Goal: Information Seeking & Learning: Learn about a topic

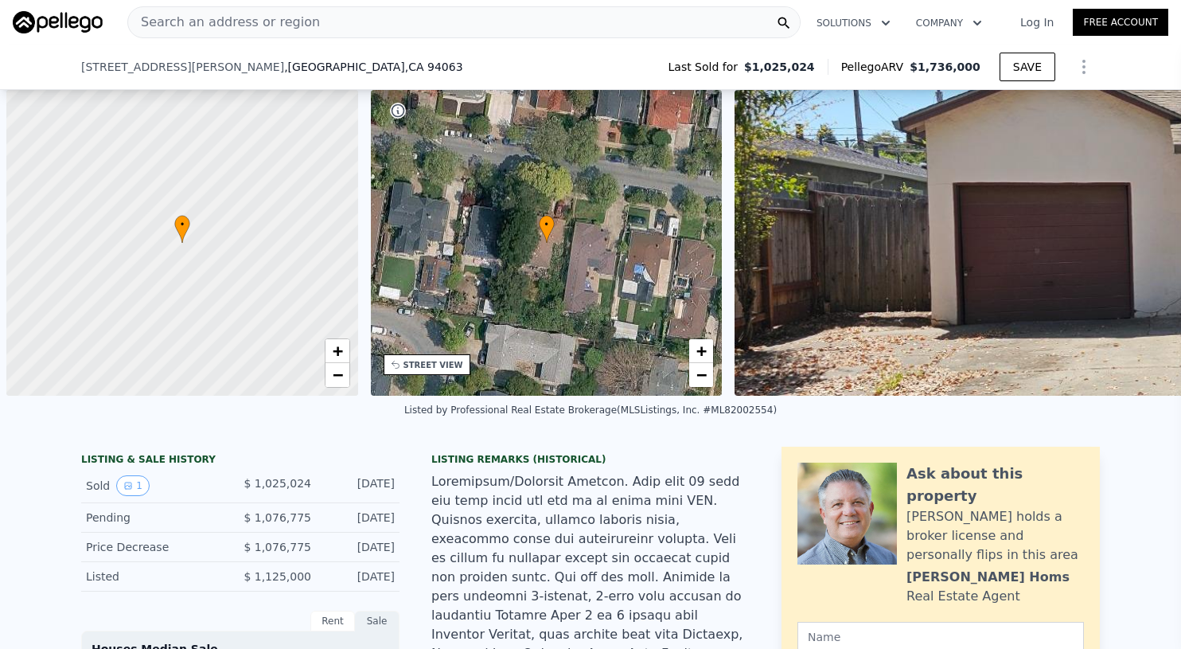
scroll to position [0, 1516]
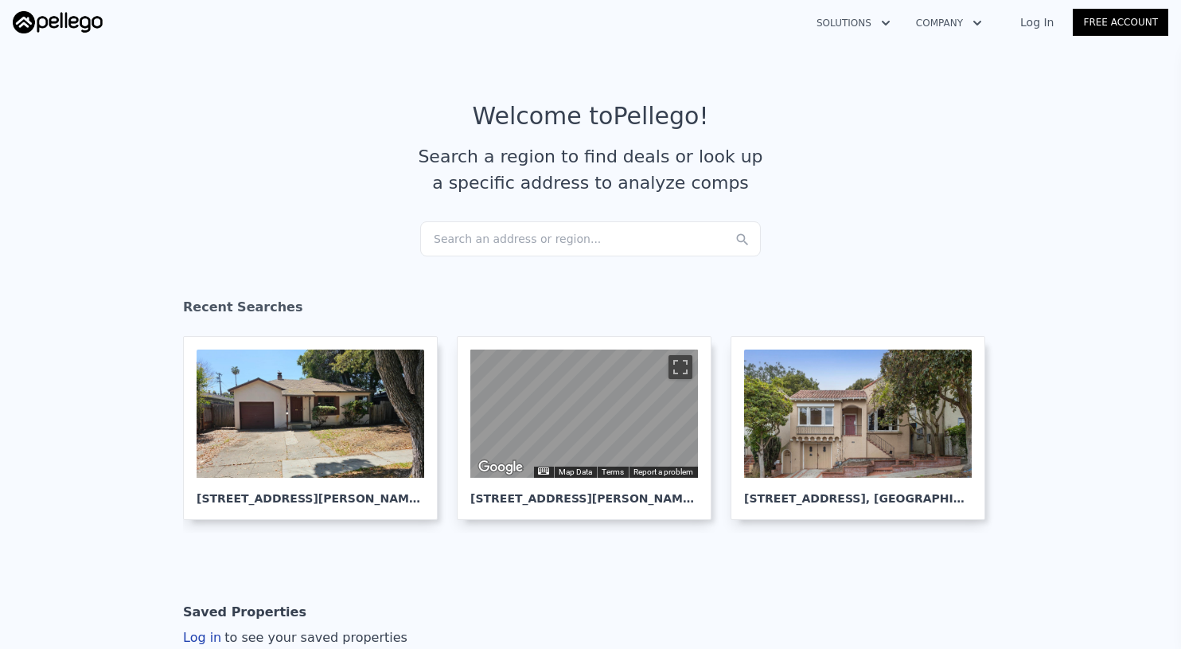
click at [542, 242] on div "Search an address or region..." at bounding box center [590, 238] width 341 height 35
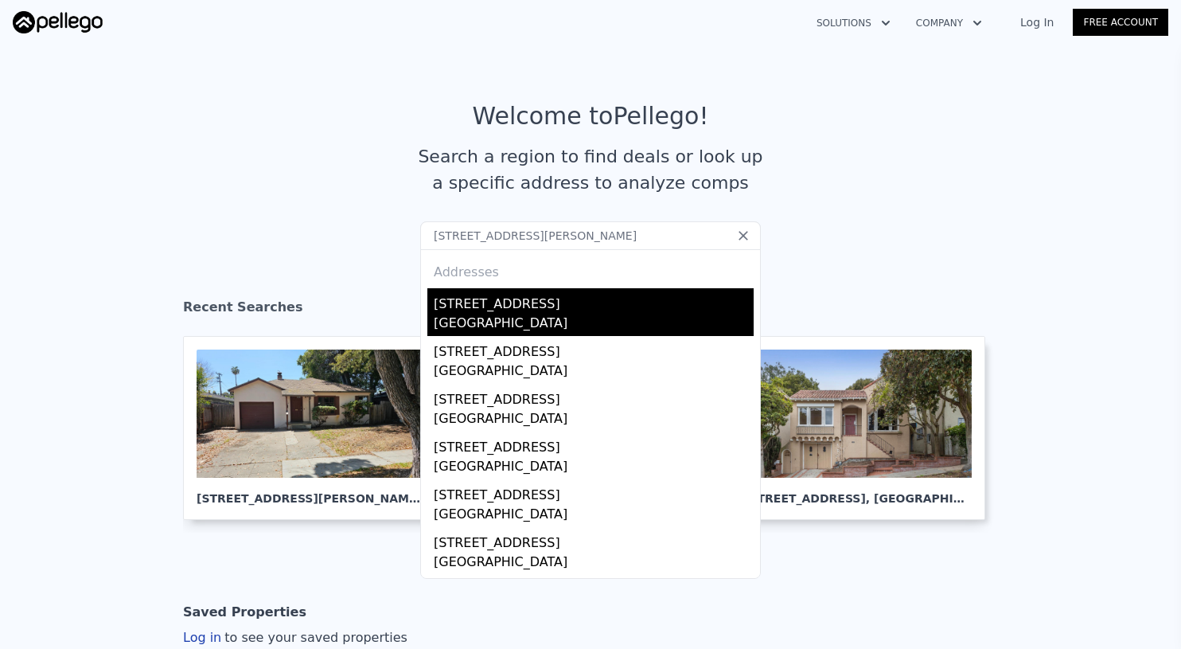
type input "[STREET_ADDRESS][PERSON_NAME]"
click at [572, 322] on div "[GEOGRAPHIC_DATA]" at bounding box center [594, 325] width 320 height 22
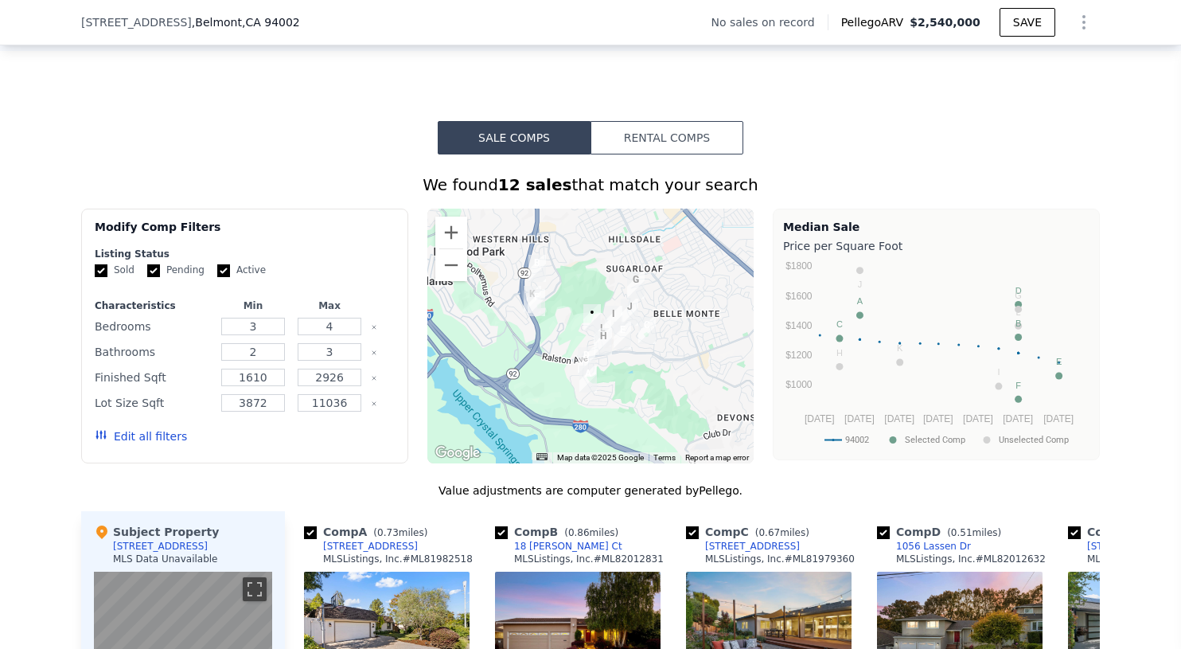
scroll to position [1075, 0]
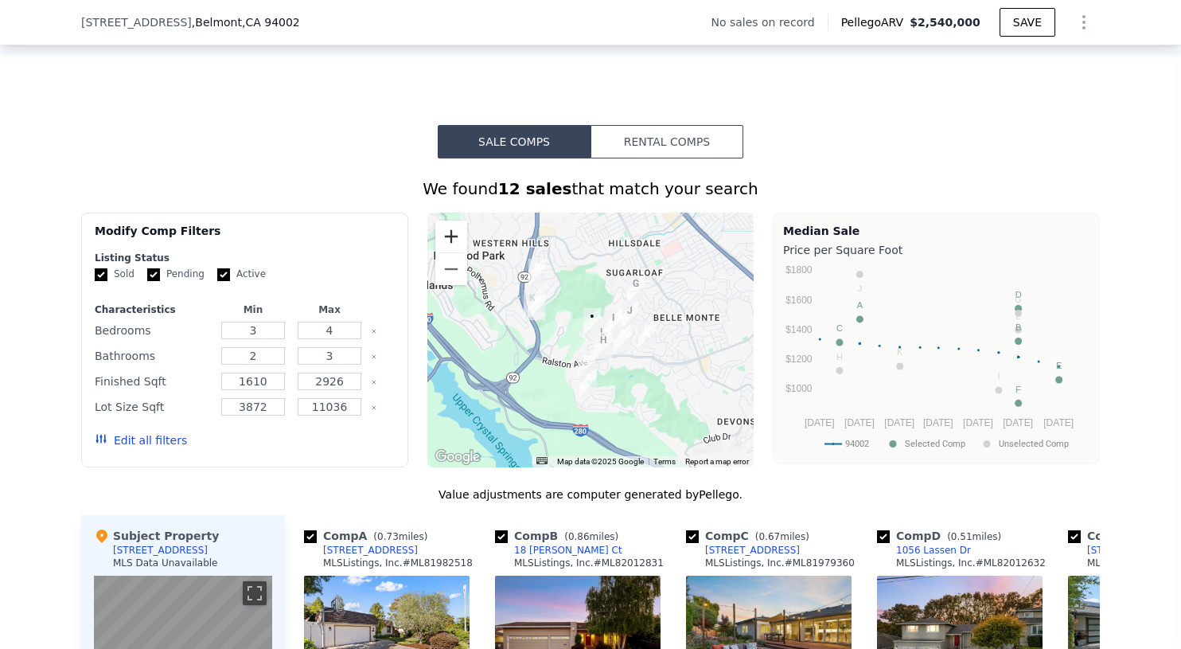
click at [453, 231] on button "Zoom in" at bounding box center [451, 236] width 32 height 32
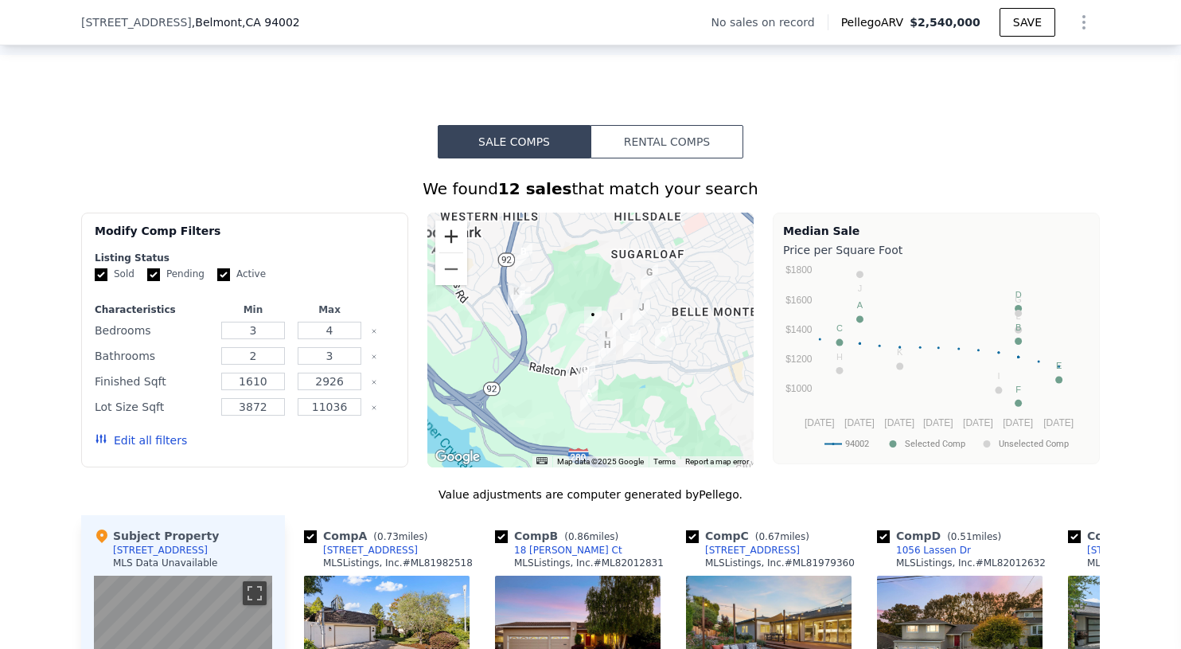
click at [453, 231] on button "Zoom in" at bounding box center [451, 236] width 32 height 32
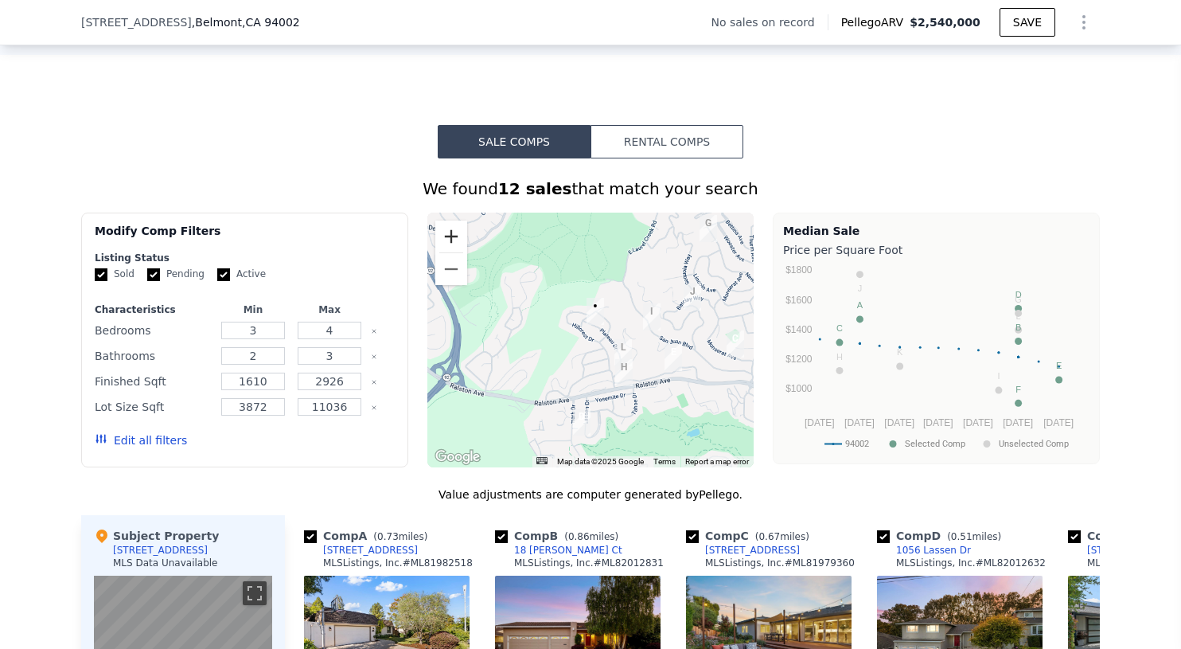
click at [453, 231] on button "Zoom in" at bounding box center [451, 236] width 32 height 32
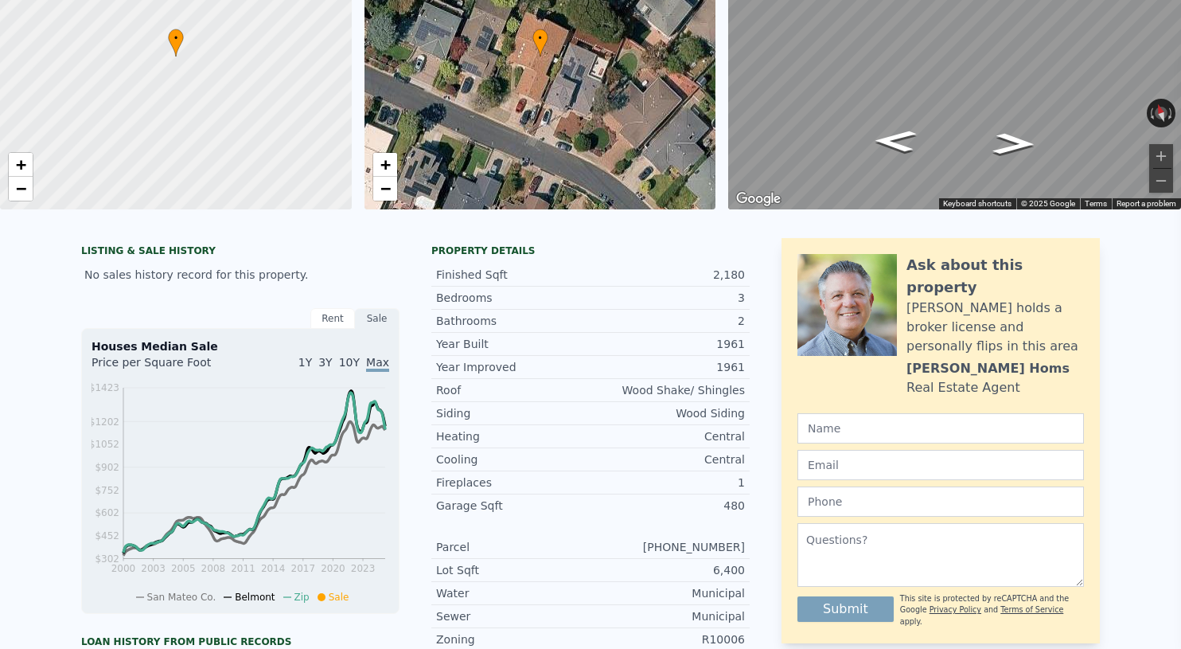
scroll to position [0, 0]
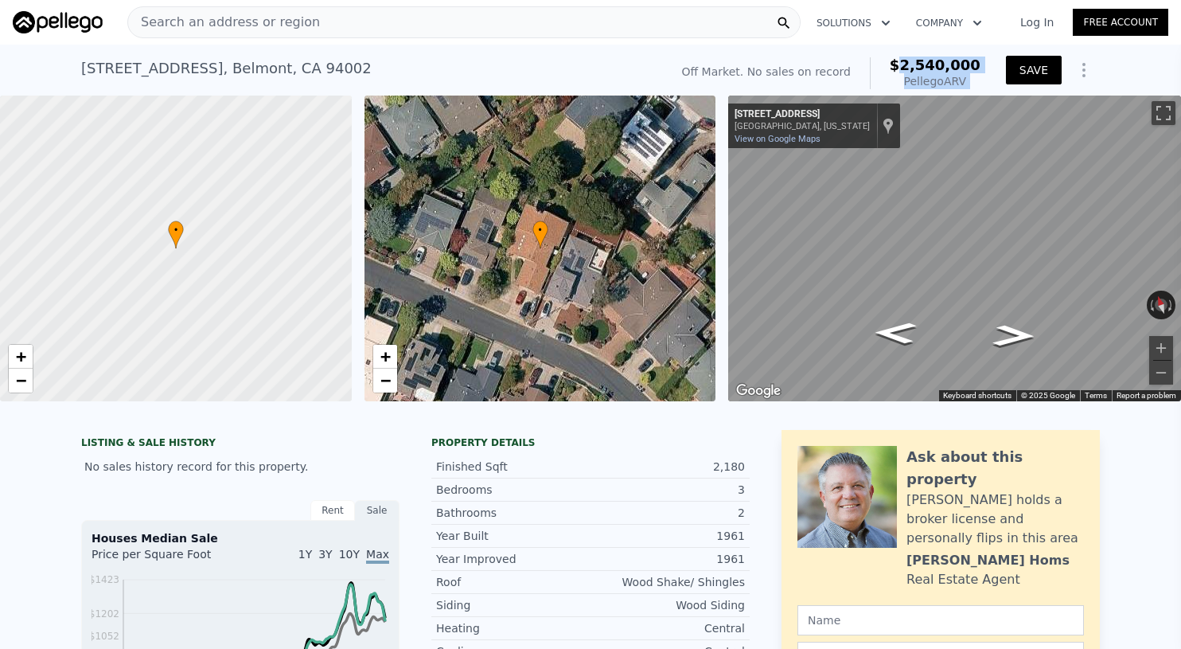
drag, startPoint x: 907, startPoint y: 58, endPoint x: 1014, endPoint y: 61, distance: 107.5
click at [1014, 61] on div "Off Market. No sales on record $2,540,000 Pellego ARV SAVE" at bounding box center [888, 73] width 425 height 45
click at [334, 25] on div "Search an address or region" at bounding box center [463, 22] width 673 height 32
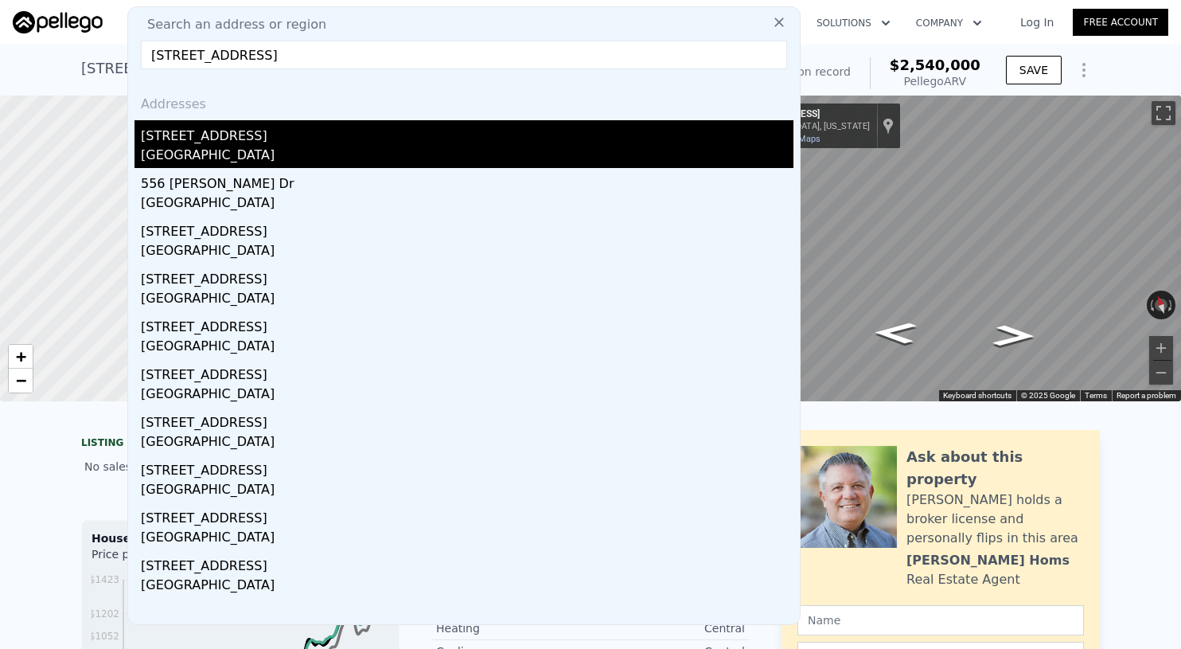
type input "[STREET_ADDRESS]"
click at [256, 150] on div "[GEOGRAPHIC_DATA]" at bounding box center [467, 157] width 653 height 22
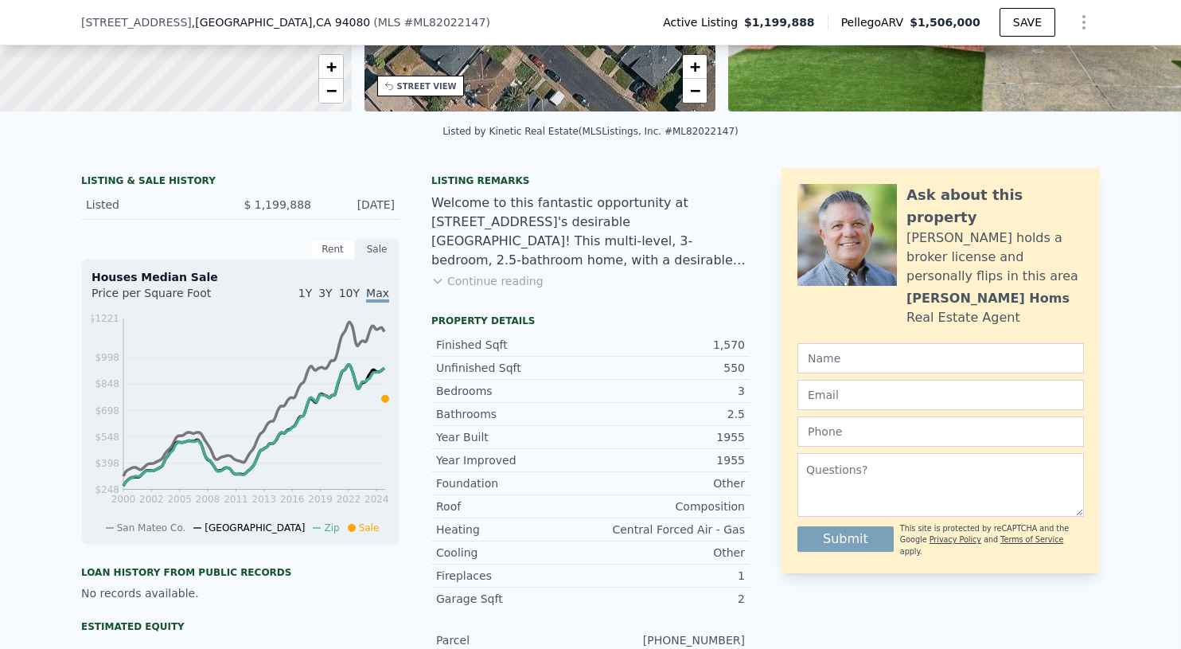
scroll to position [286, 0]
